Goal: Task Accomplishment & Management: Manage account settings

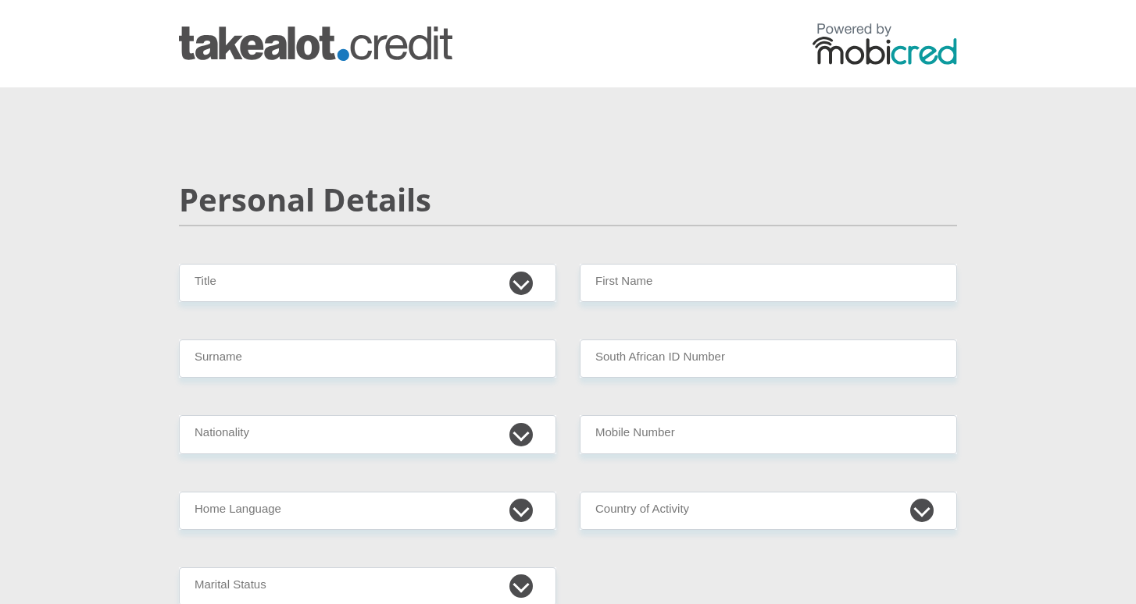
click at [902, 48] on img at bounding box center [884, 44] width 144 height 42
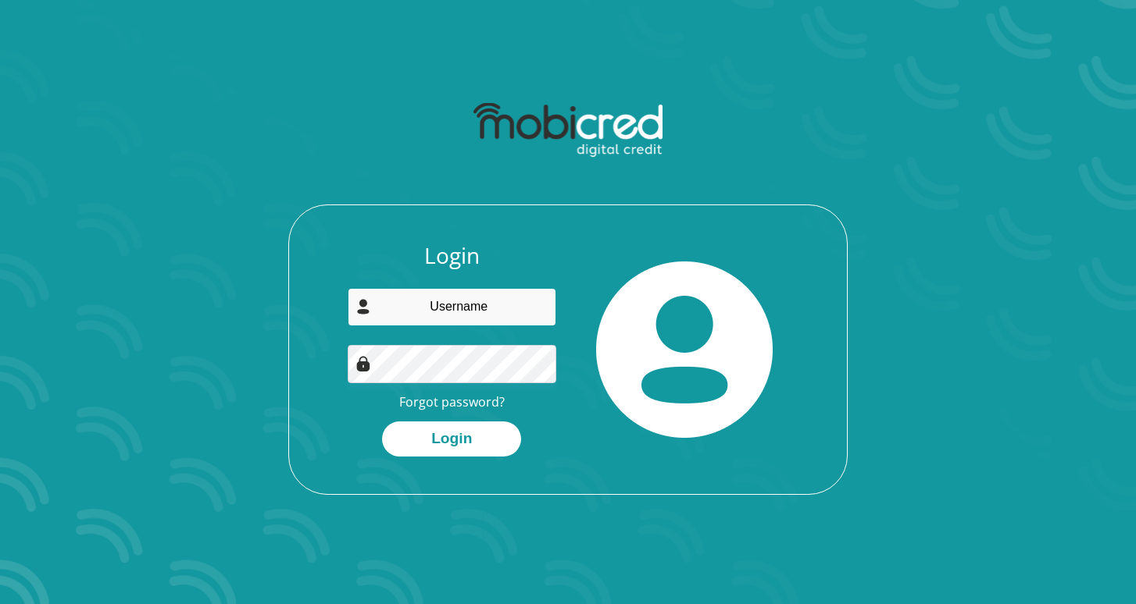
type input "kevingouws22@gmail.com"
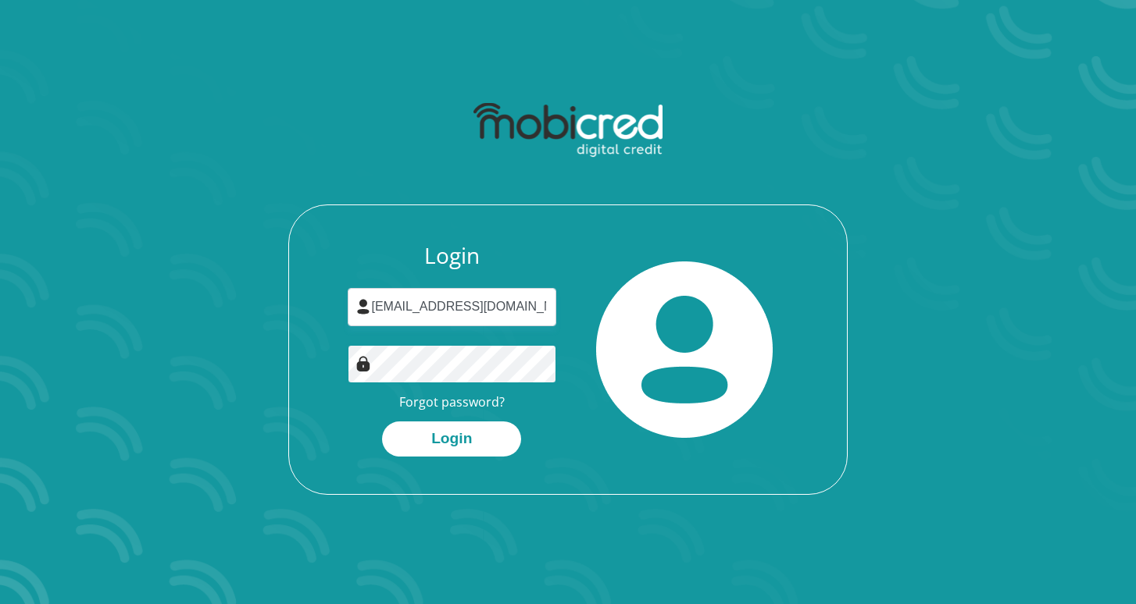
click at [451, 437] on button "Login" at bounding box center [451, 439] width 139 height 35
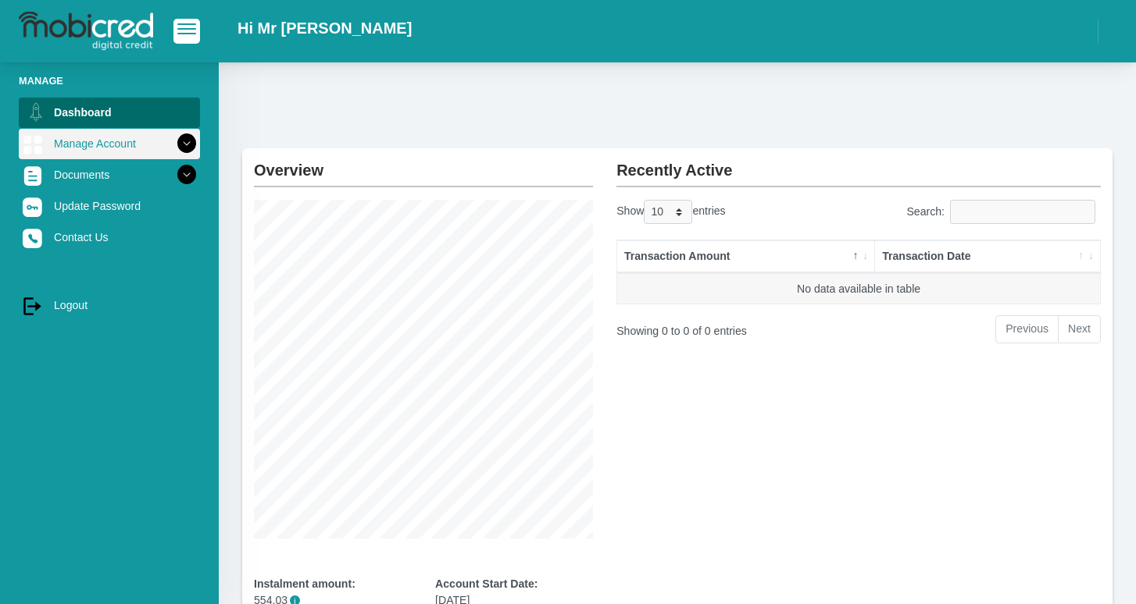
click at [187, 144] on icon at bounding box center [186, 143] width 27 height 27
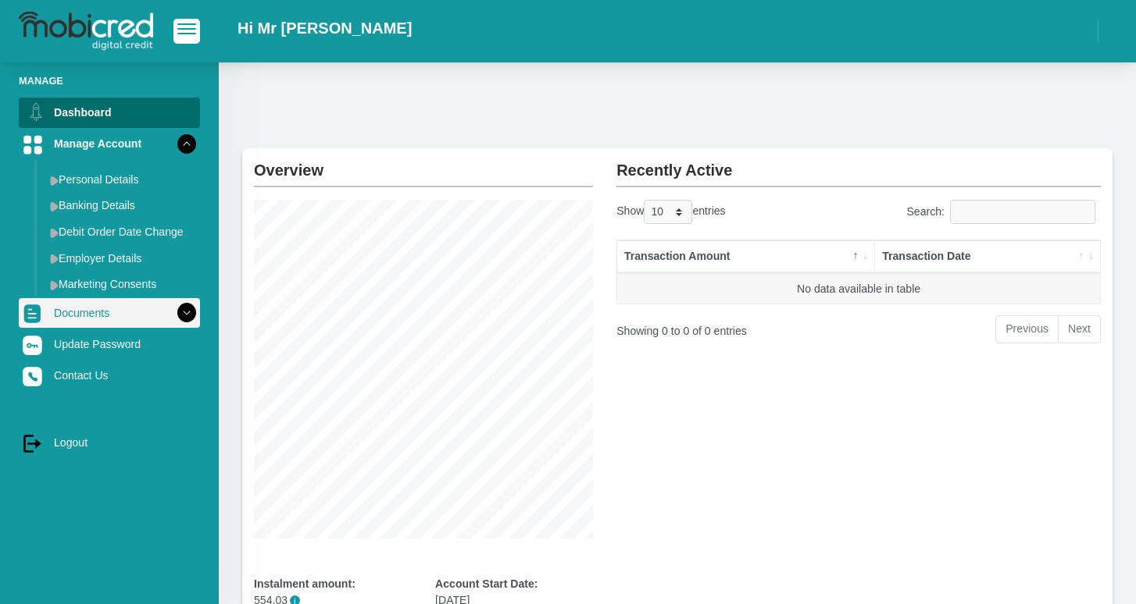
click at [186, 305] on icon at bounding box center [186, 313] width 27 height 27
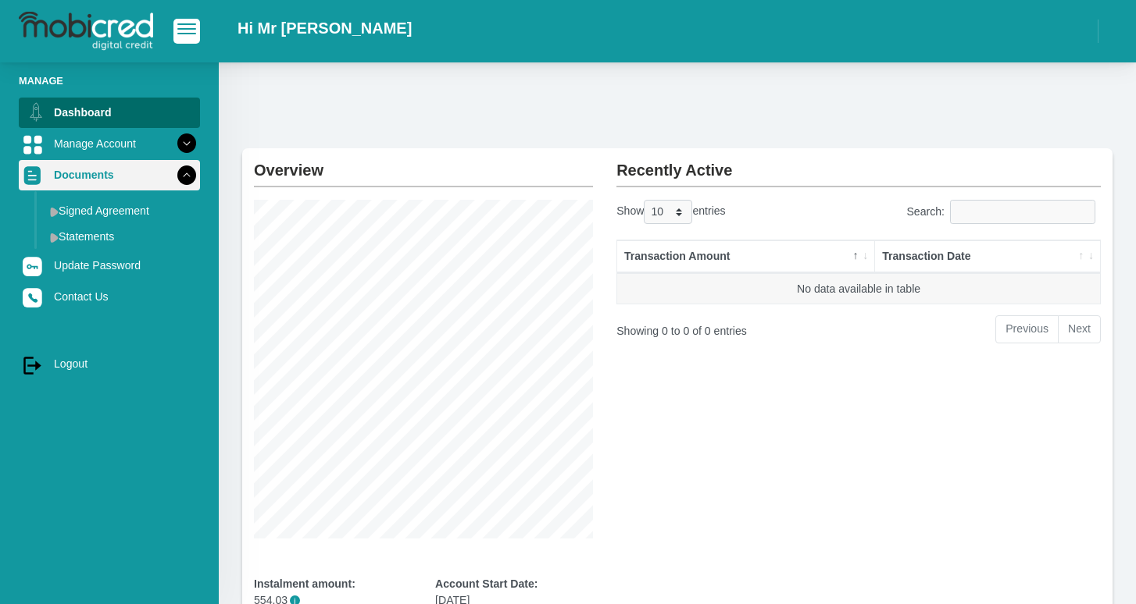
click at [182, 180] on icon at bounding box center [186, 175] width 27 height 27
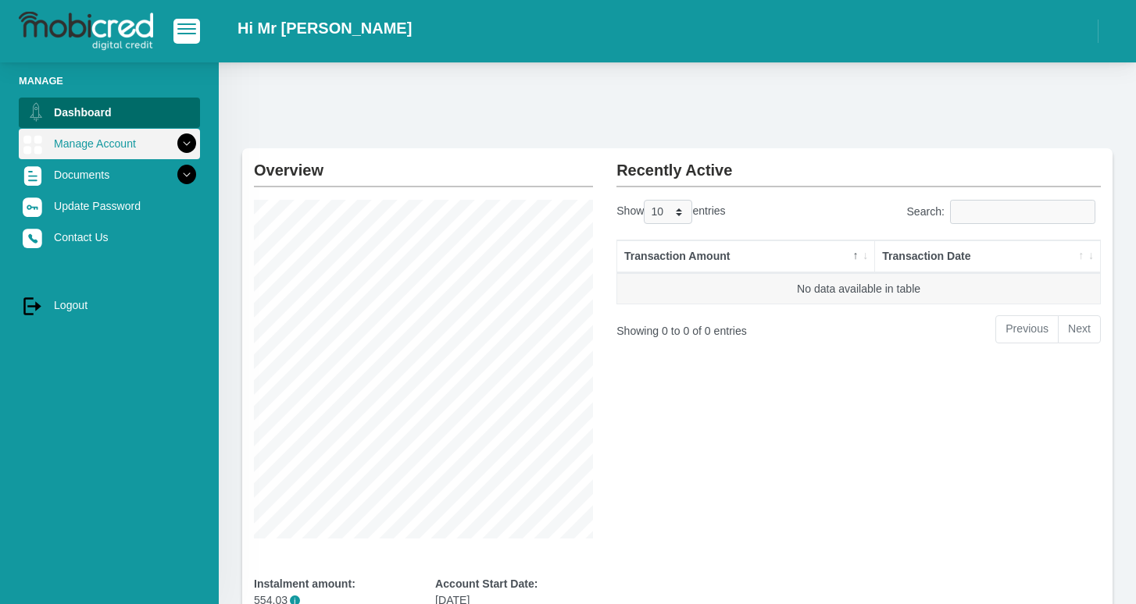
click at [187, 155] on icon at bounding box center [186, 143] width 27 height 27
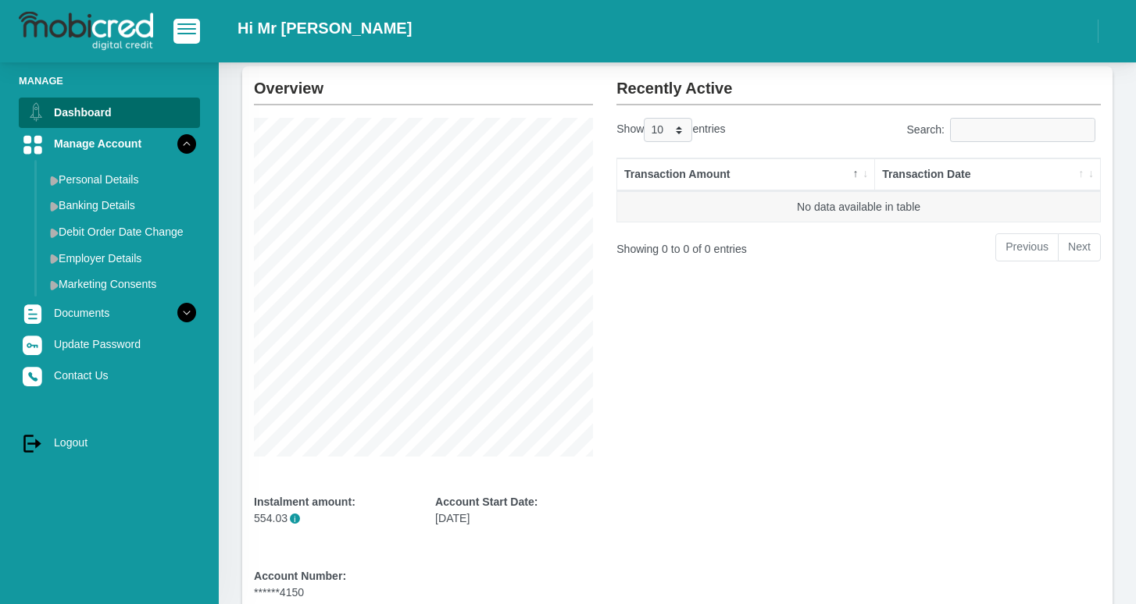
scroll to position [87, 0]
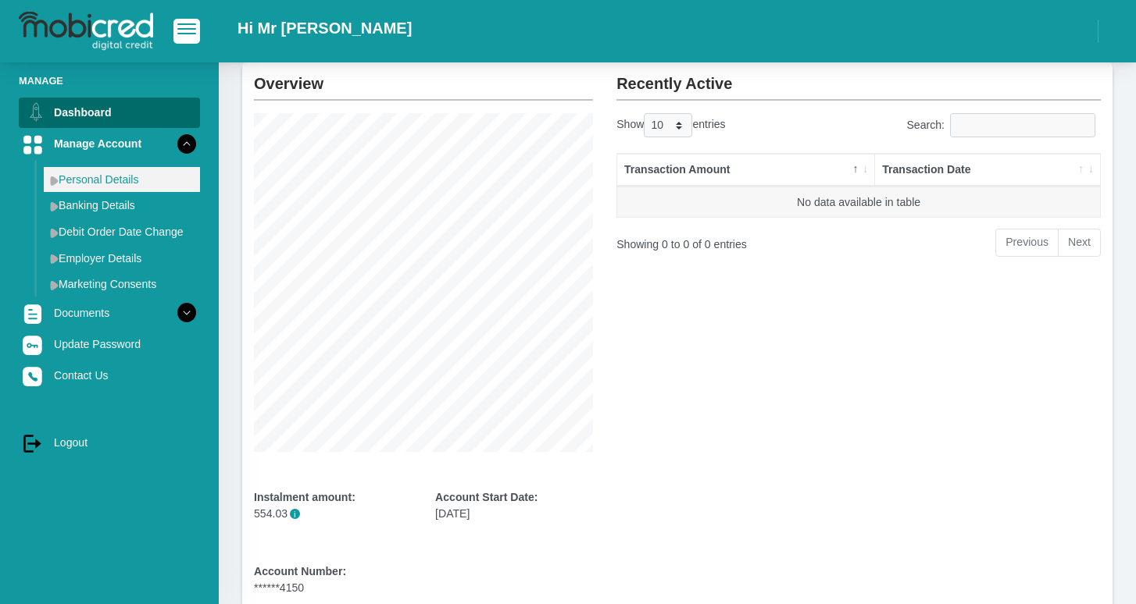
click at [113, 179] on link "Personal Details" at bounding box center [122, 179] width 156 height 25
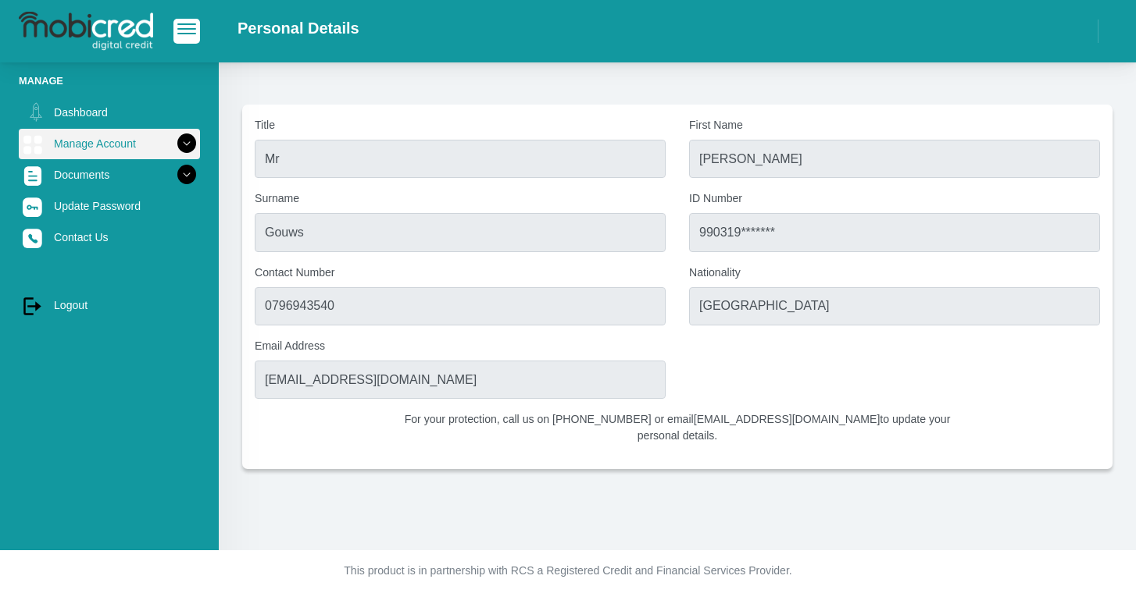
click at [181, 142] on icon at bounding box center [186, 143] width 27 height 27
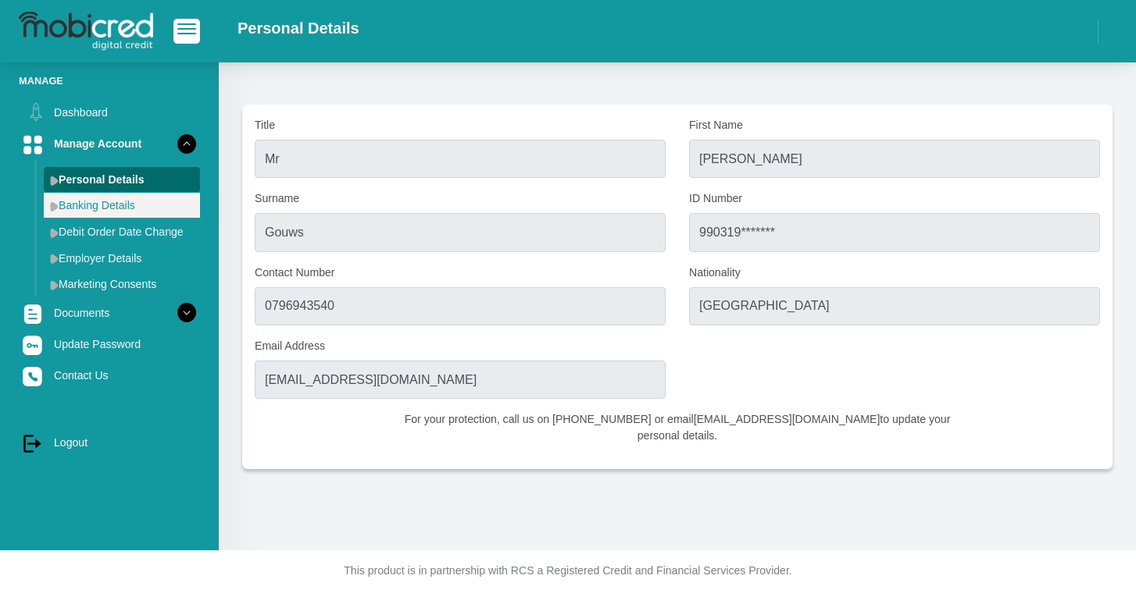
click at [83, 212] on link "Banking Details" at bounding box center [122, 205] width 156 height 25
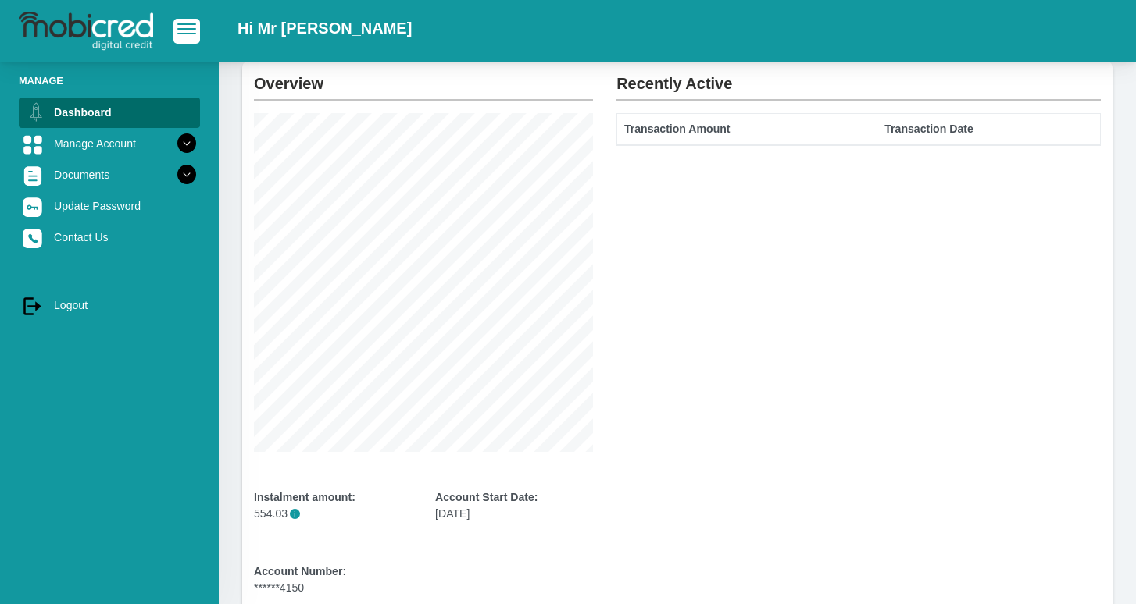
scroll to position [87, 0]
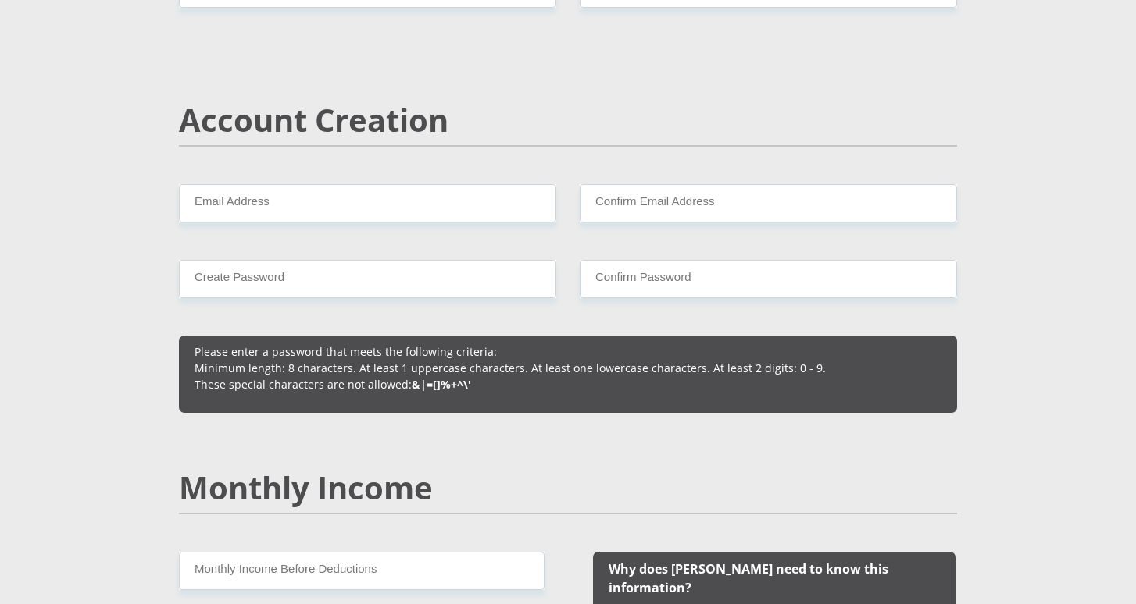
scroll to position [1036, 0]
